Goal: Information Seeking & Learning: Learn about a topic

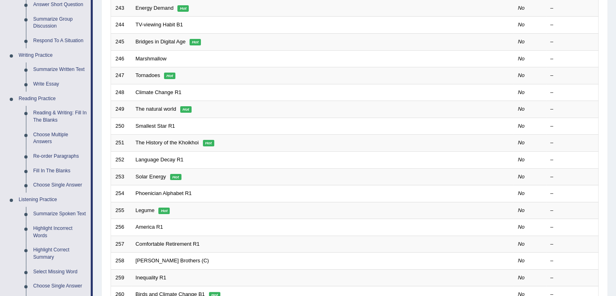
scroll to position [175, 0]
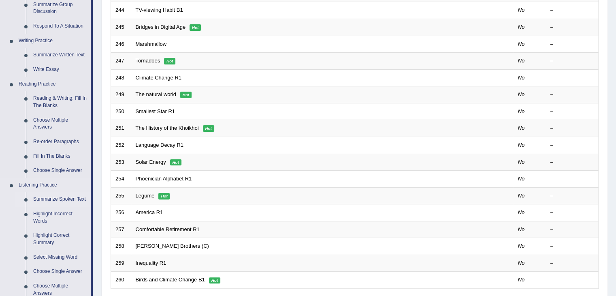
click at [65, 203] on link "Summarize Spoken Text" at bounding box center [60, 199] width 61 height 15
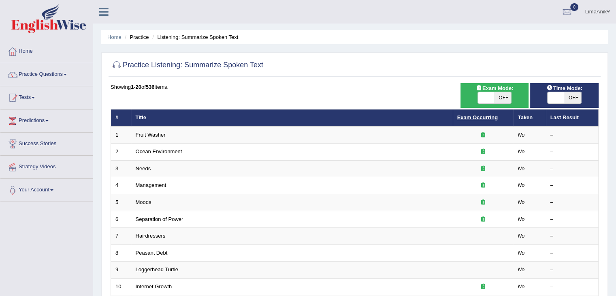
click at [480, 120] on link "Exam Occurring" at bounding box center [477, 117] width 41 height 6
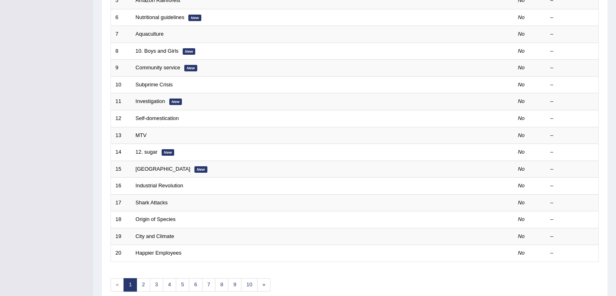
scroll to position [207, 0]
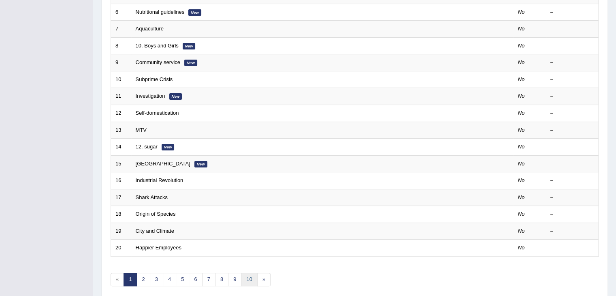
click at [248, 273] on link "10" at bounding box center [249, 279] width 16 height 13
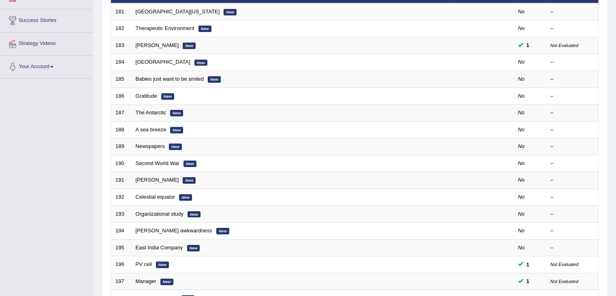
scroll to position [238, 0]
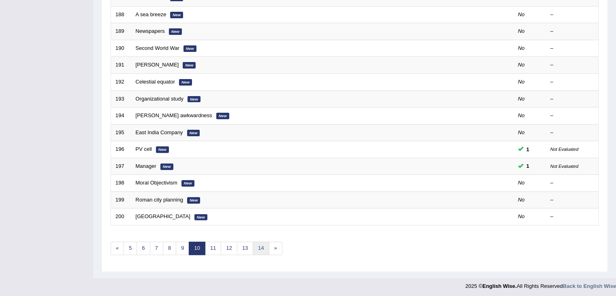
click at [256, 247] on link "14" at bounding box center [261, 247] width 16 height 13
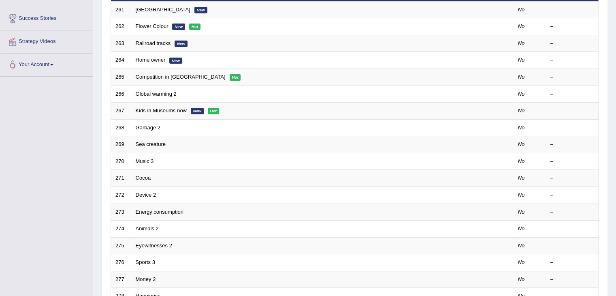
scroll to position [125, 0]
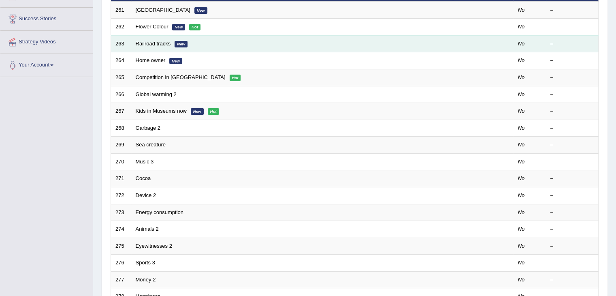
drag, startPoint x: 158, startPoint y: 43, endPoint x: 167, endPoint y: 46, distance: 8.9
click at [167, 46] on td "Railroad tracks New" at bounding box center [292, 43] width 322 height 17
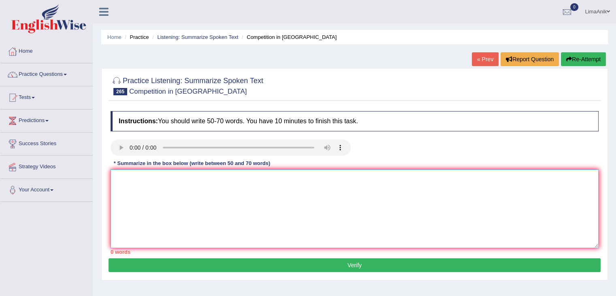
click at [133, 183] on textarea at bounding box center [355, 208] width 488 height 79
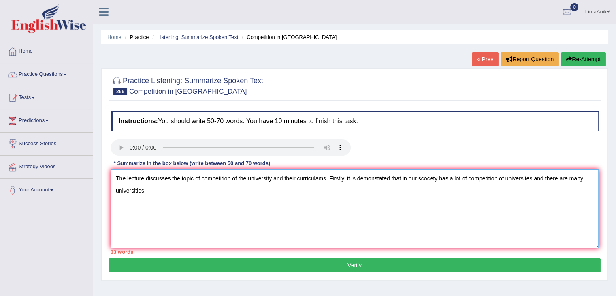
click at [382, 179] on textarea "The lecture discusses the topic of competition of the university and their curr…" at bounding box center [355, 208] width 488 height 79
click at [212, 202] on textarea "The lecture discusses the topic of competition of the university and their curr…" at bounding box center [355, 208] width 488 height 79
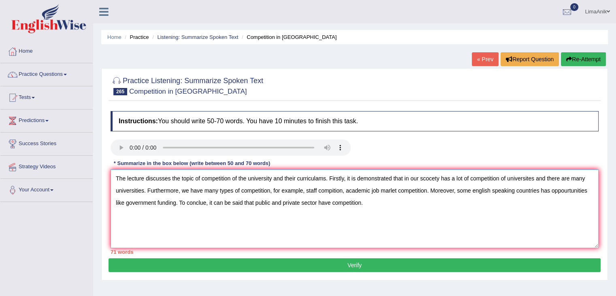
click at [320, 208] on textarea "The lecture discusses the topic of competition of the university and their curr…" at bounding box center [355, 208] width 488 height 79
click at [317, 205] on textarea "The lecture discusses the topic of competition of the university and their curr…" at bounding box center [355, 208] width 488 height 79
click at [407, 214] on textarea "The lecture discusses the topic of competition of the university and their curr…" at bounding box center [355, 208] width 488 height 79
click at [442, 178] on textarea "The lecture discusses the topic of competition of the university and their curr…" at bounding box center [355, 208] width 488 height 79
click at [333, 190] on textarea "The lecture discusses the topic of competition of the university and their curr…" at bounding box center [355, 208] width 488 height 79
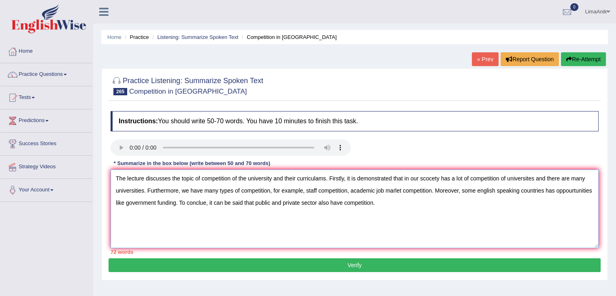
click at [397, 192] on textarea "The lecture discusses the topic of competition of the university and their curr…" at bounding box center [355, 208] width 488 height 79
click at [451, 220] on textarea "The lecture discusses the topic of competition of the university and their curr…" at bounding box center [355, 208] width 488 height 79
click at [352, 190] on textarea "The lecture discusses the topic of competition of the university and their curr…" at bounding box center [355, 208] width 488 height 79
click at [351, 190] on textarea "The lecture discusses the topic of competition of the university and their curr…" at bounding box center [355, 208] width 488 height 79
drag, startPoint x: 423, startPoint y: 205, endPoint x: 108, endPoint y: 175, distance: 316.5
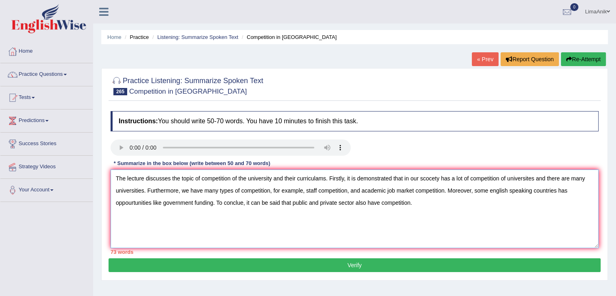
click at [109, 175] on div "Instructions: You should write 50-70 words. You have 10 minutes to finish this …" at bounding box center [355, 182] width 492 height 151
type textarea "The lecture discusses the topic of competition of the university and their curr…"
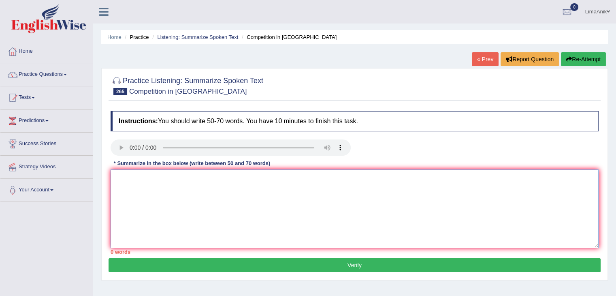
paste textarea "The lecture discusses the topic of competition of the university and their curr…"
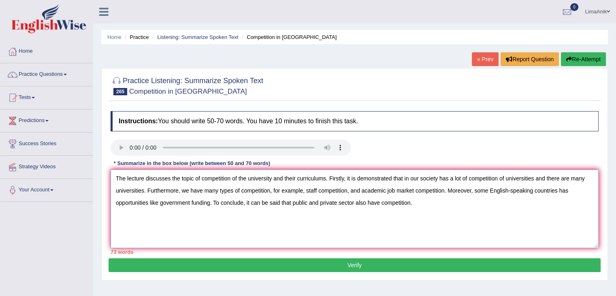
click at [327, 182] on textarea "The lecture discusses the topic of competition of the university and their curr…" at bounding box center [355, 208] width 488 height 79
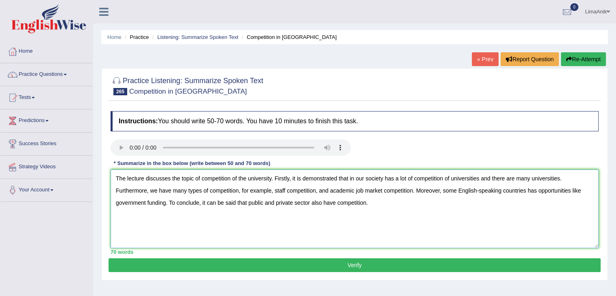
click at [281, 178] on textarea "The lecture discusses the topic of competition of the university. Firstly, it i…" at bounding box center [355, 208] width 488 height 79
click at [277, 180] on textarea "The lecture discusses the topic of competition of the university. Firstly, it i…" at bounding box center [355, 208] width 488 height 79
type textarea "The lecture discusses the topic of competition of the university.Firstly, it is…"
click at [266, 261] on button "Verify" at bounding box center [355, 265] width 492 height 14
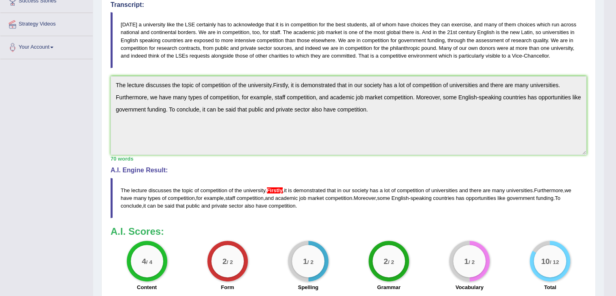
scroll to position [151, 0]
